Goal: Task Accomplishment & Management: Complete application form

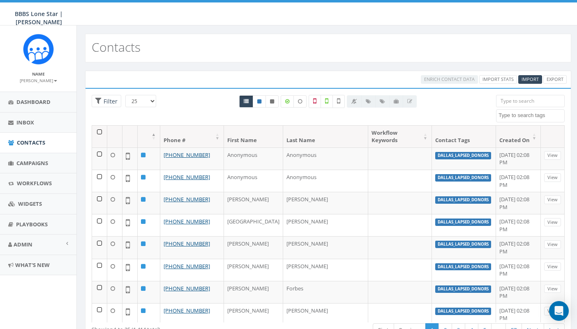
select select
click at [532, 80] on span "Import" at bounding box center [530, 79] width 17 height 6
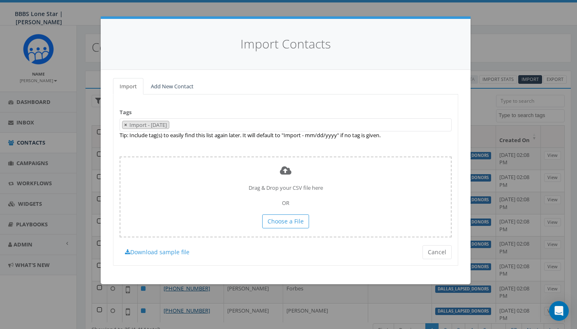
click at [127, 124] on span "×" at bounding box center [125, 124] width 3 height 7
select select
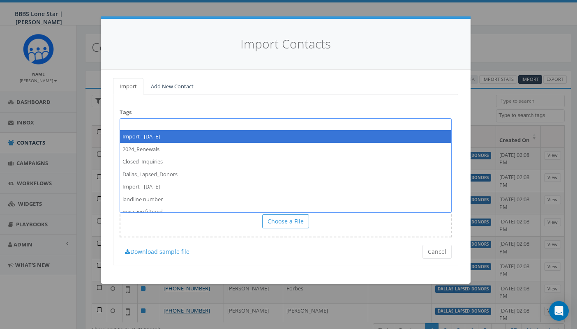
click at [136, 124] on span at bounding box center [286, 124] width 332 height 13
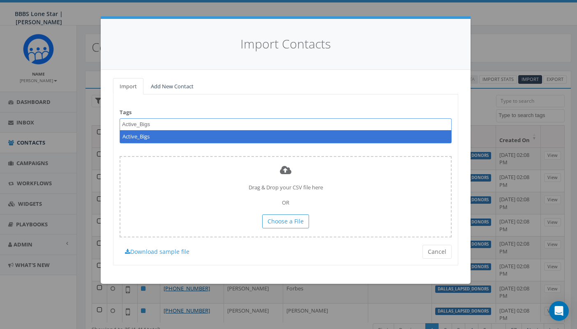
type textarea "Active_Bigs"
select select "Active_Bigs"
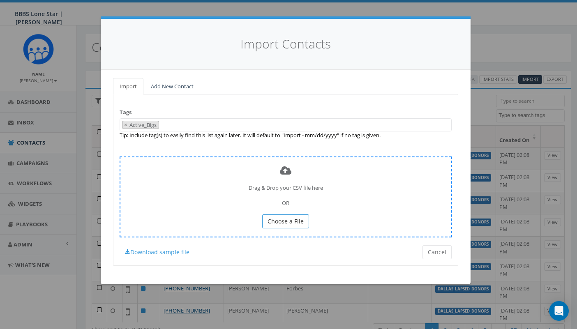
click at [288, 217] on span "Choose a File" at bounding box center [286, 221] width 36 height 8
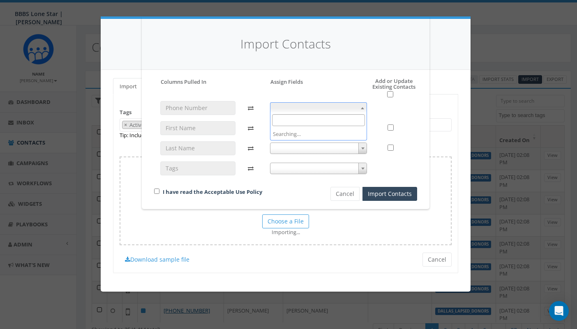
click at [282, 104] on span at bounding box center [318, 108] width 97 height 12
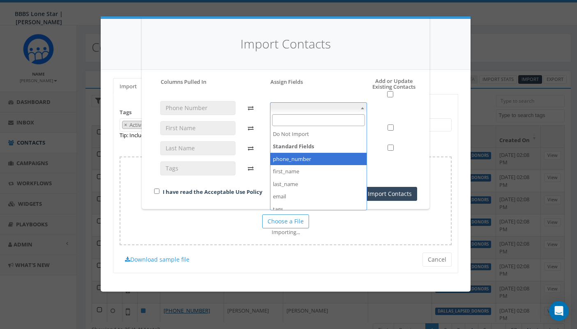
select select "phone_number"
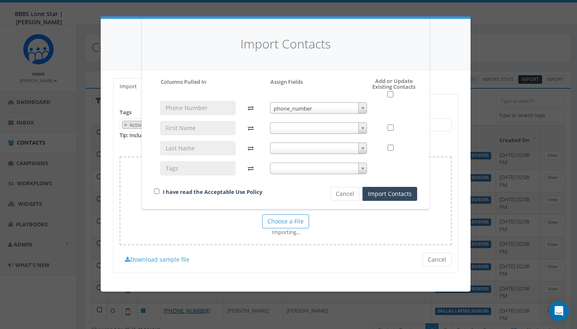
click at [287, 129] on span at bounding box center [318, 128] width 97 height 12
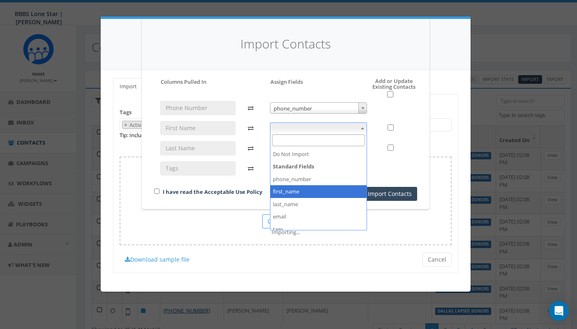
select select "first_name"
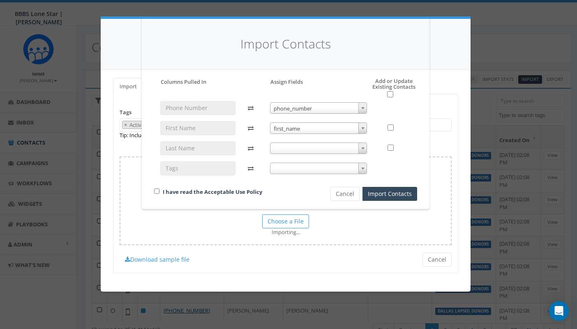
click at [292, 149] on span at bounding box center [318, 149] width 97 height 12
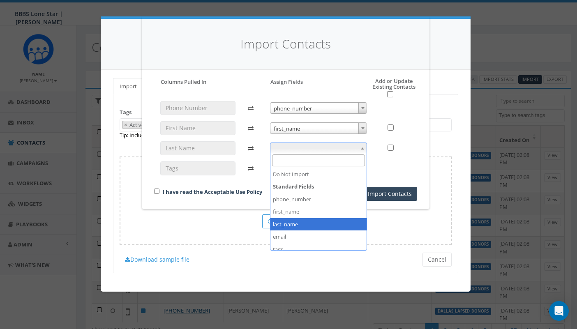
select select "last_name"
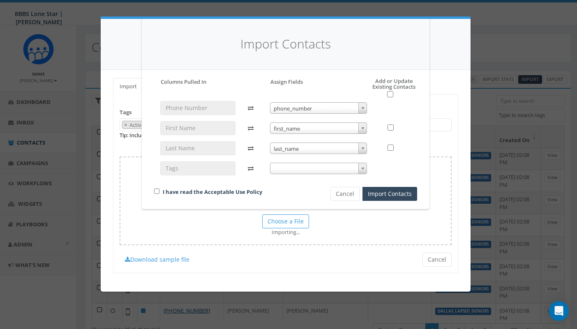
click at [285, 168] on span at bounding box center [318, 169] width 97 height 12
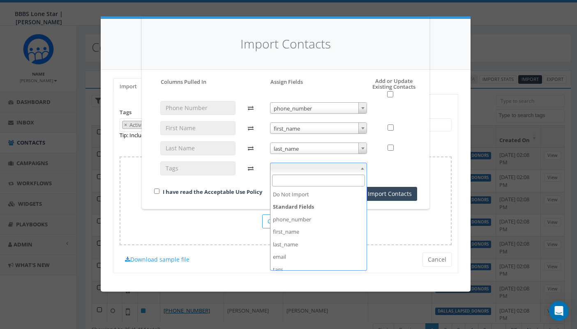
scroll to position [78, 0]
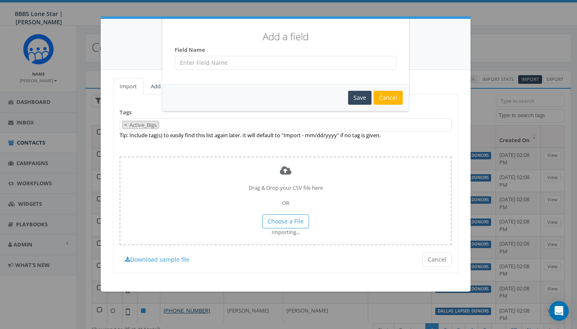
click at [225, 60] on input "text" at bounding box center [286, 63] width 222 height 14
type input "Active_Bigs"
click at [356, 97] on div "Save" at bounding box center [359, 98] width 23 height 14
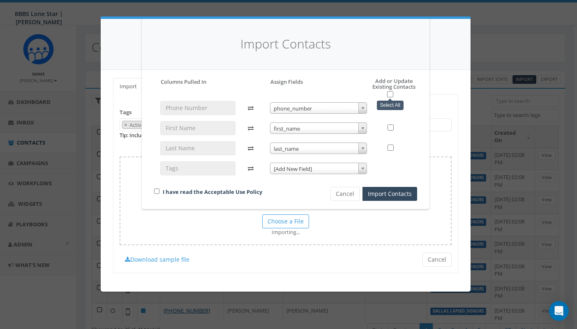
click at [387, 93] on input "checkbox" at bounding box center [390, 94] width 6 height 6
checkbox input "true"
click at [155, 189] on input "checkbox" at bounding box center [156, 191] width 5 height 5
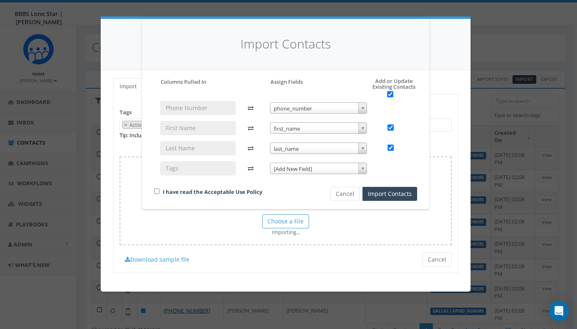
checkbox input "true"
click at [358, 168] on span at bounding box center [362, 168] width 8 height 11
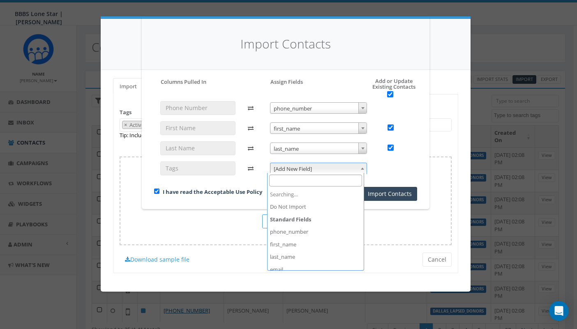
scroll to position [90, 0]
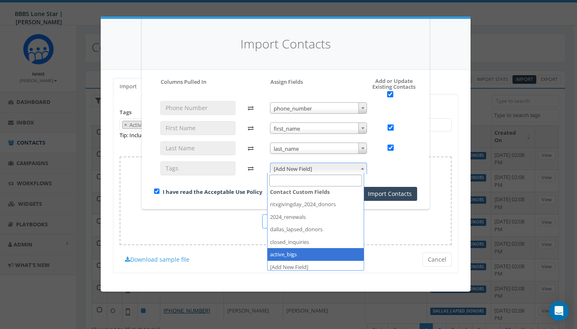
select select "active_bigs"
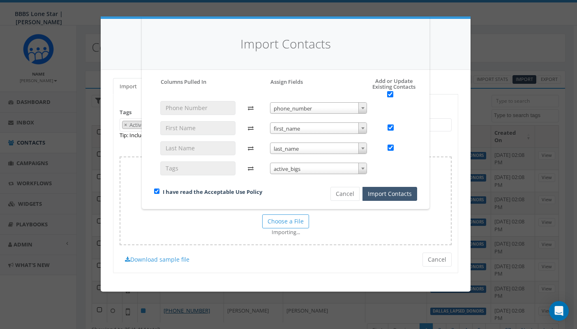
click at [385, 193] on button "Import Contacts" at bounding box center [390, 194] width 55 height 14
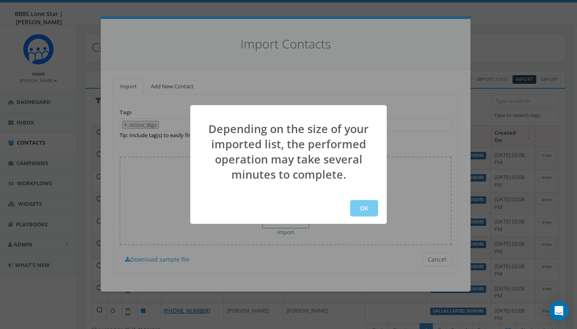
click at [368, 206] on button "OK" at bounding box center [364, 208] width 28 height 16
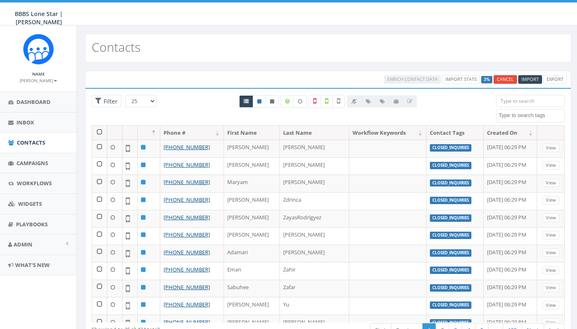
select select
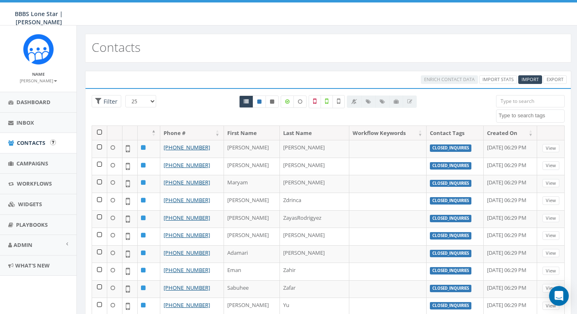
click at [26, 140] on span "Contacts" at bounding box center [31, 142] width 28 height 7
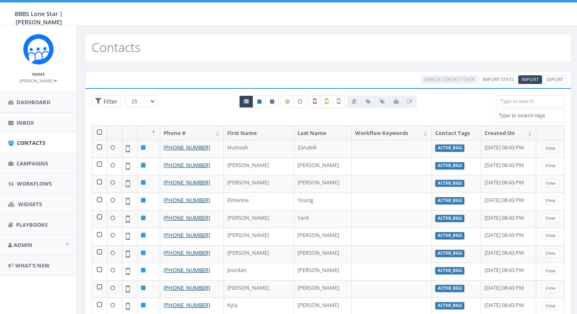
select select
